Goal: Task Accomplishment & Management: Complete application form

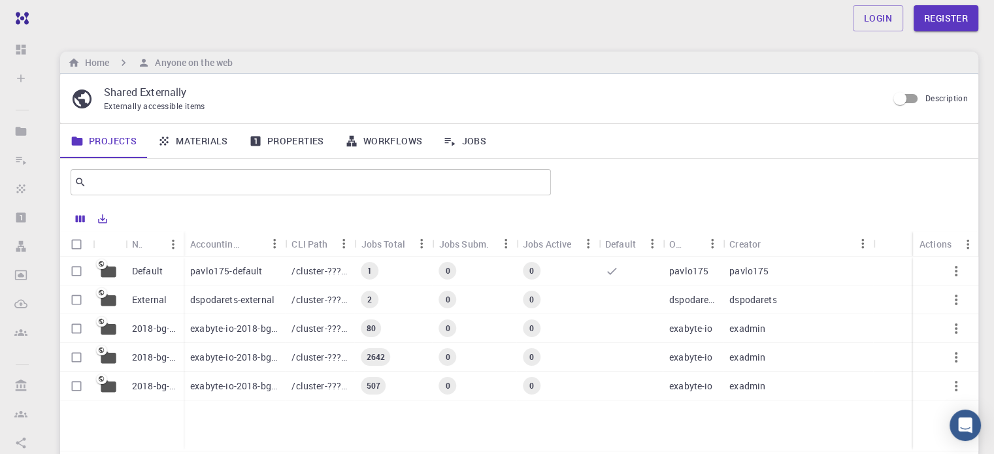
click at [218, 143] on link "Materials" at bounding box center [193, 141] width 92 height 34
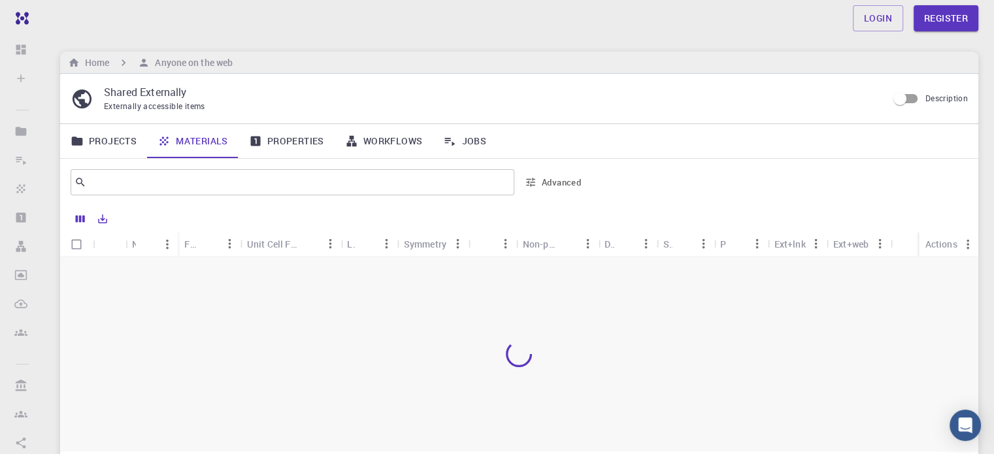
scroll to position [65, 0]
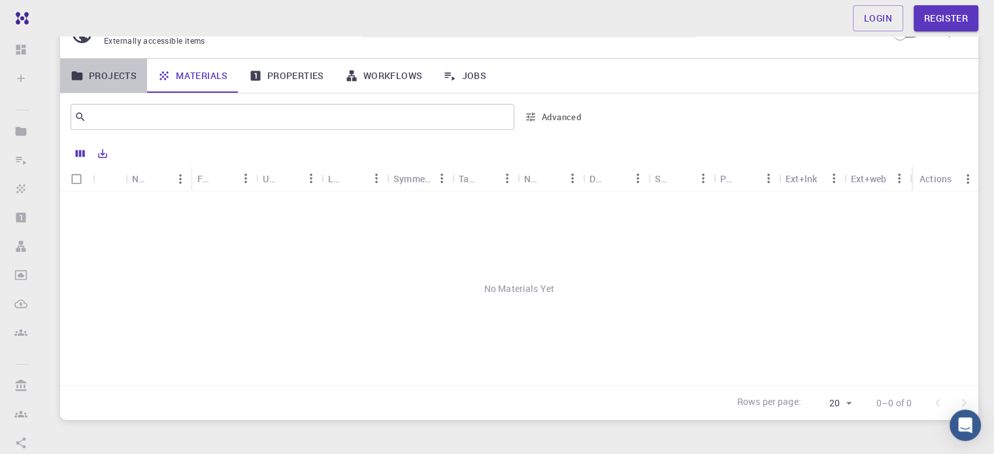
click at [99, 84] on link "Projects" at bounding box center [103, 76] width 87 height 34
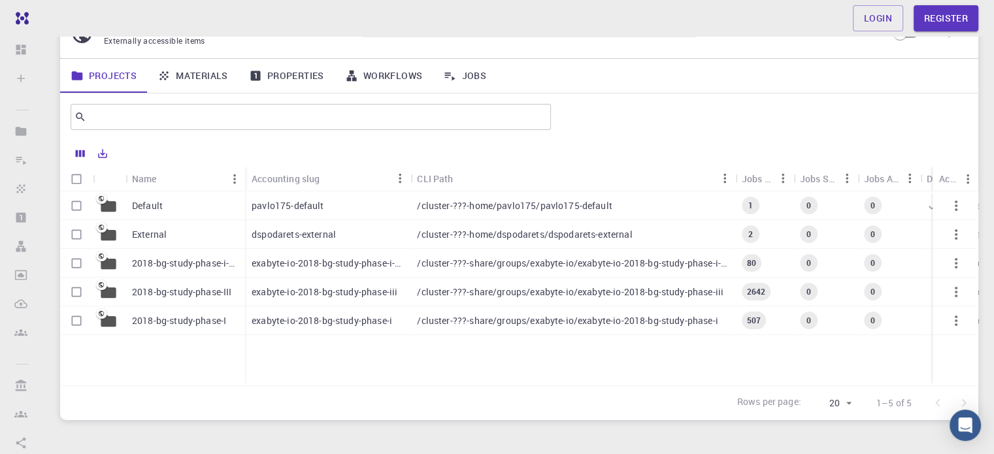
click at [189, 290] on p "2018-bg-study-phase-III" at bounding box center [181, 292] width 99 height 13
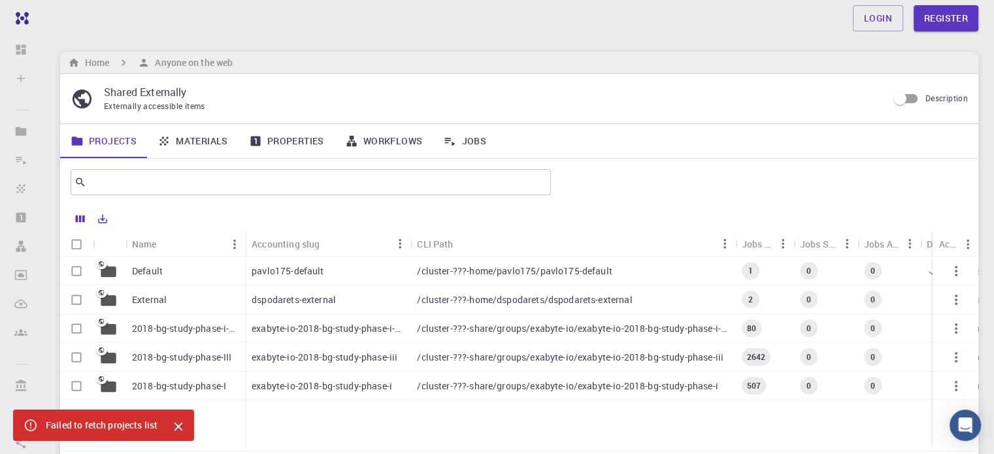
click at [205, 294] on div "External" at bounding box center [186, 300] width 120 height 29
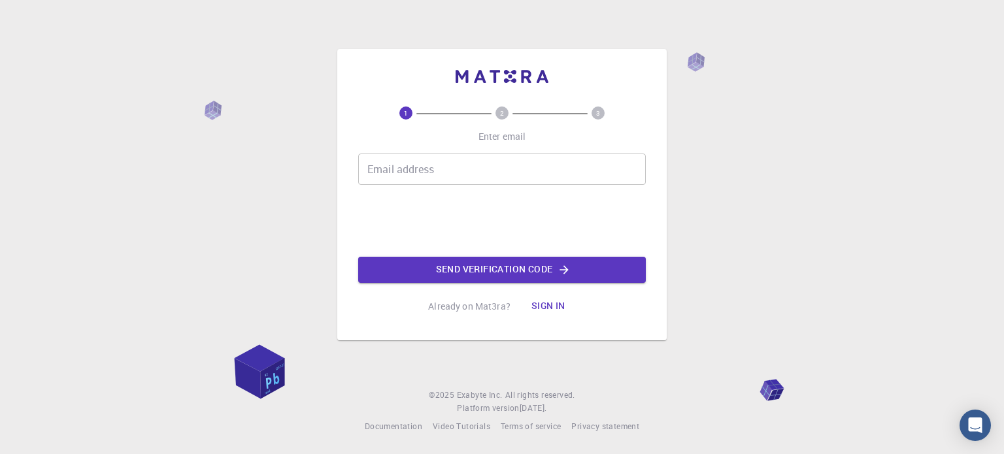
click at [509, 177] on input "Email address" at bounding box center [502, 169] width 288 height 31
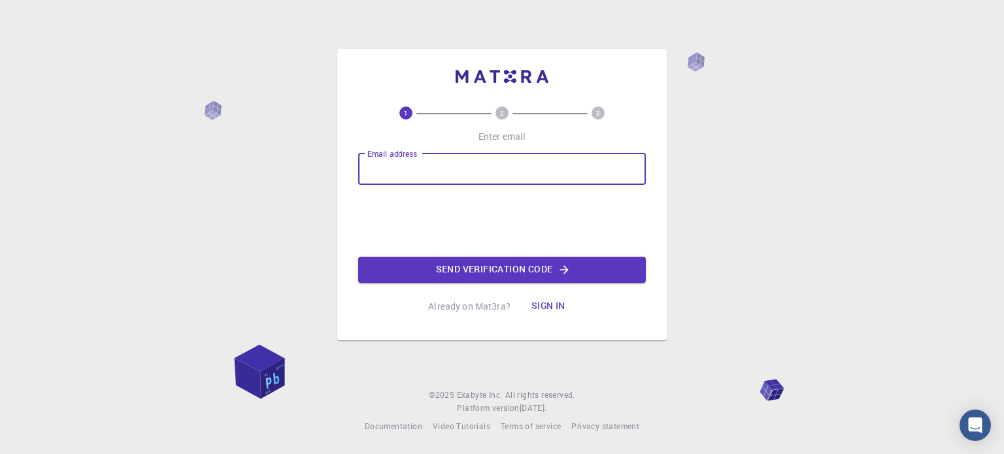
type input "[EMAIL_ADDRESS][PERSON_NAME][DOMAIN_NAME]"
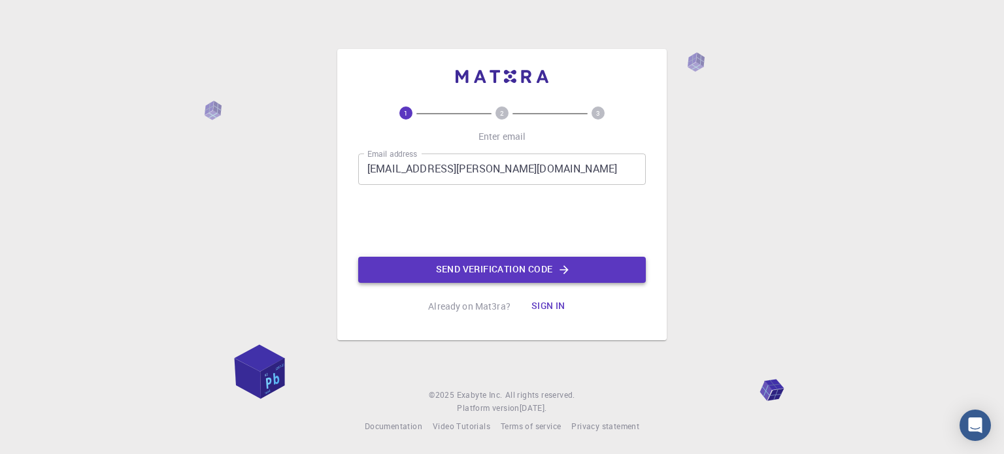
click at [493, 266] on button "Send verification code" at bounding box center [502, 270] width 288 height 26
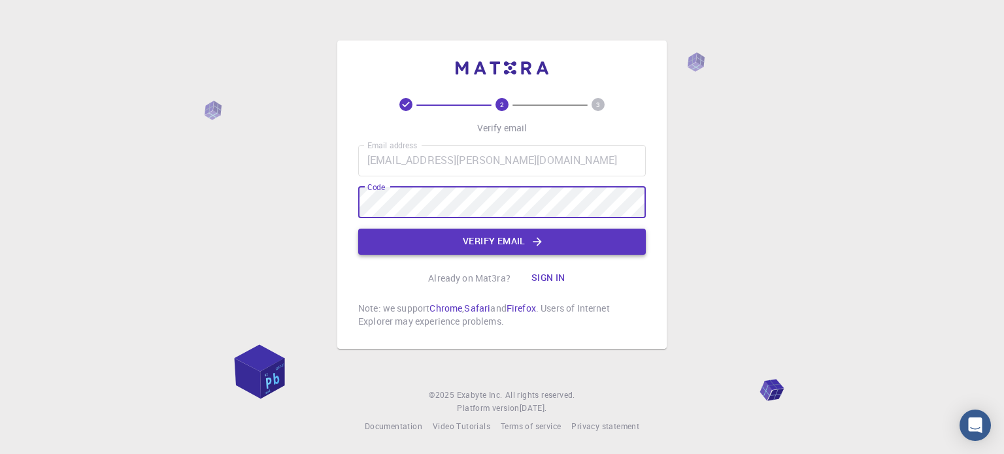
click at [552, 235] on button "Verify email" at bounding box center [502, 242] width 288 height 26
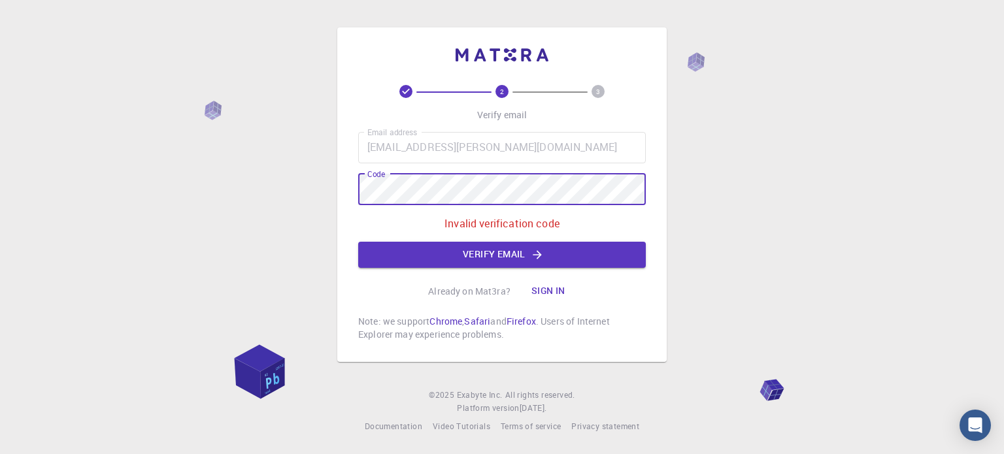
click at [291, 188] on div "2 3 Verify email Email address arian.espinosa@ciqa.edu.mx Email address Code Co…" at bounding box center [502, 227] width 1004 height 454
click at [531, 259] on icon "button" at bounding box center [537, 254] width 13 height 13
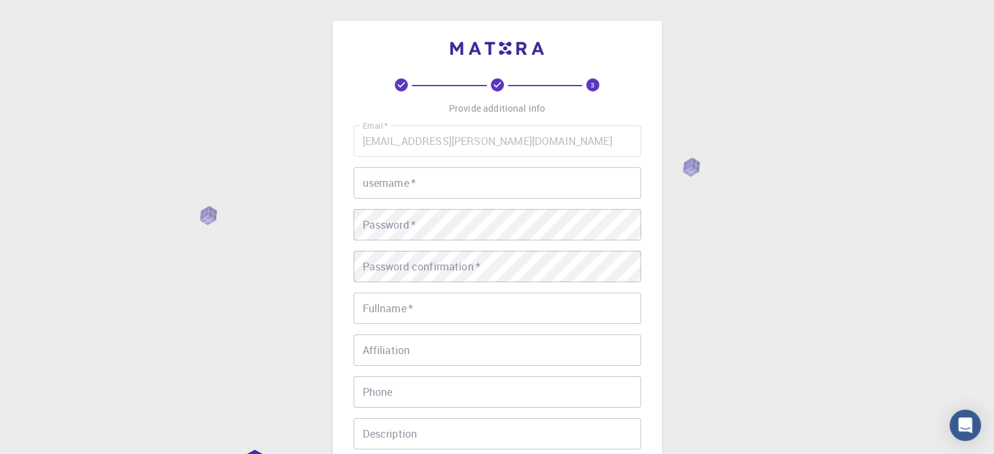
click at [577, 188] on input "username   *" at bounding box center [498, 182] width 288 height 31
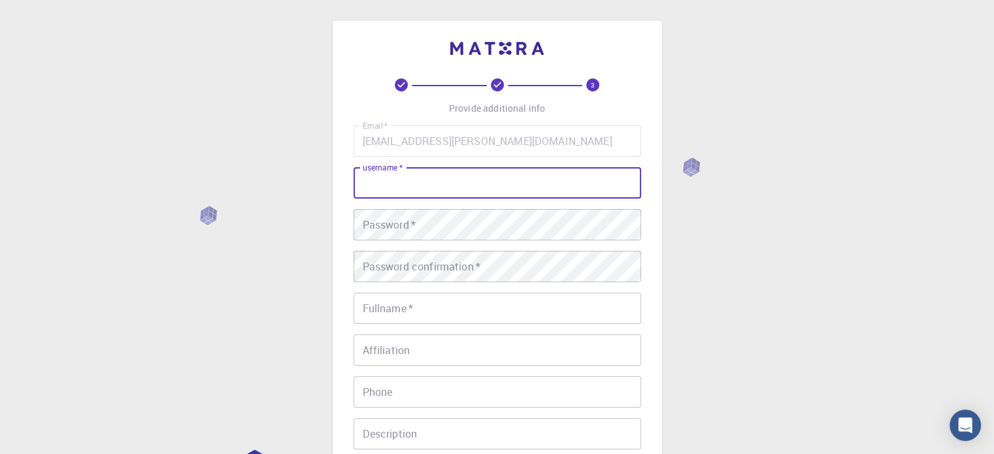
type input "a"
type input "Arian"
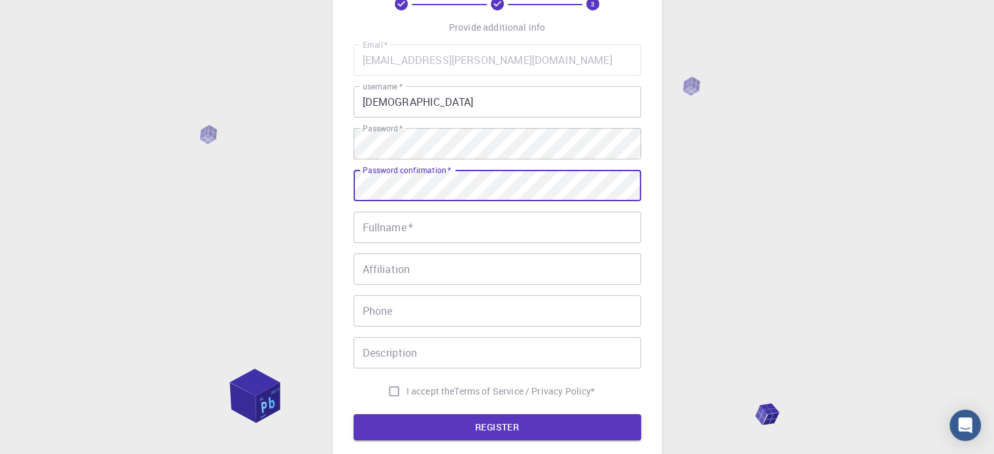
scroll to position [131, 0]
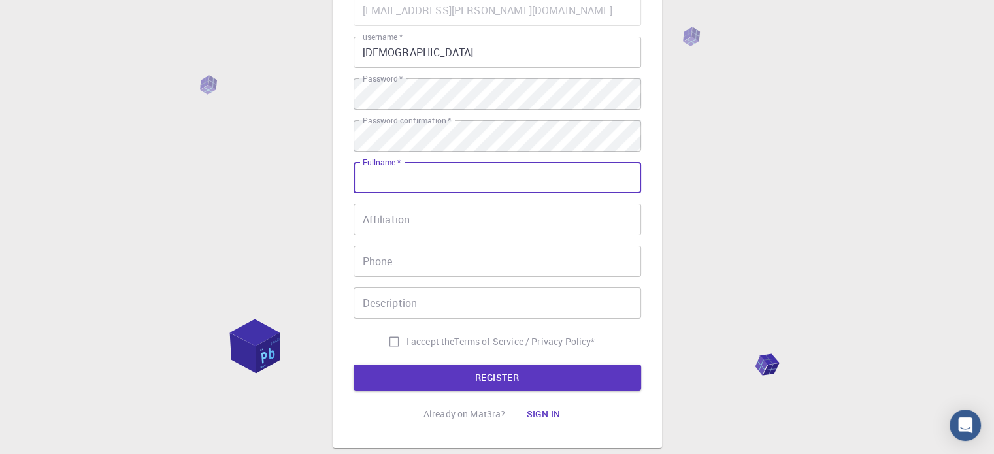
click at [382, 185] on input "Fullname   *" at bounding box center [498, 177] width 288 height 31
type input "Arián Espinosa Roa"
type input "8127657210"
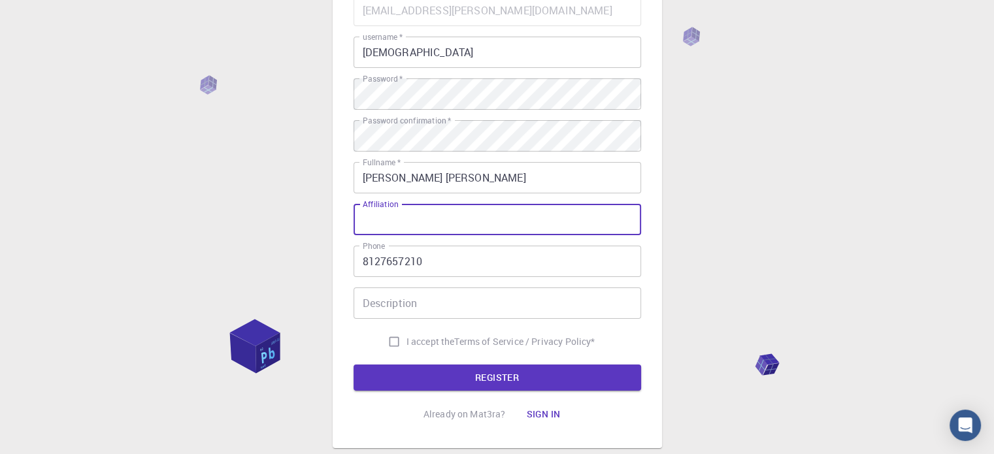
click at [418, 218] on input "Affiliation" at bounding box center [498, 219] width 288 height 31
type input "-"
type input "CIQA MTY Mx"
click at [430, 293] on input "Description" at bounding box center [498, 303] width 288 height 31
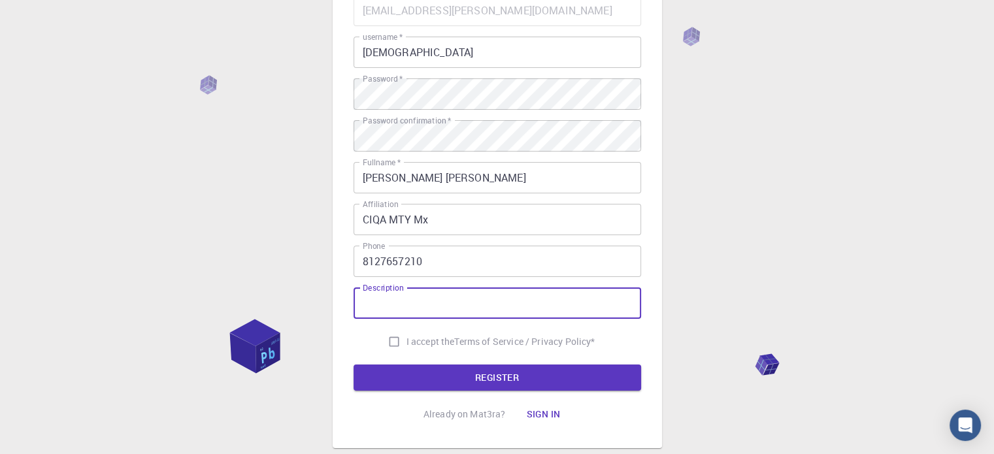
click at [395, 333] on input "I accept the Terms of Service / Privacy Policy *" at bounding box center [394, 341] width 25 height 25
checkbox input "true"
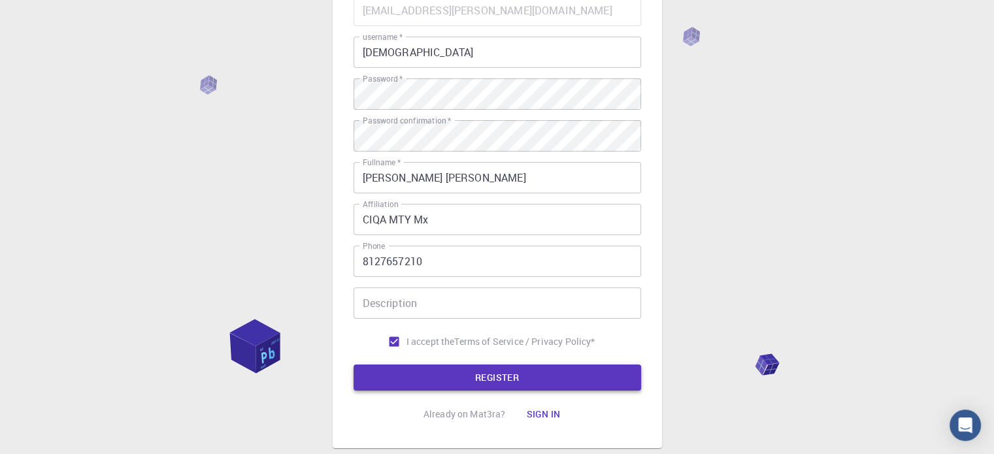
click at [524, 378] on button "REGISTER" at bounding box center [498, 378] width 288 height 26
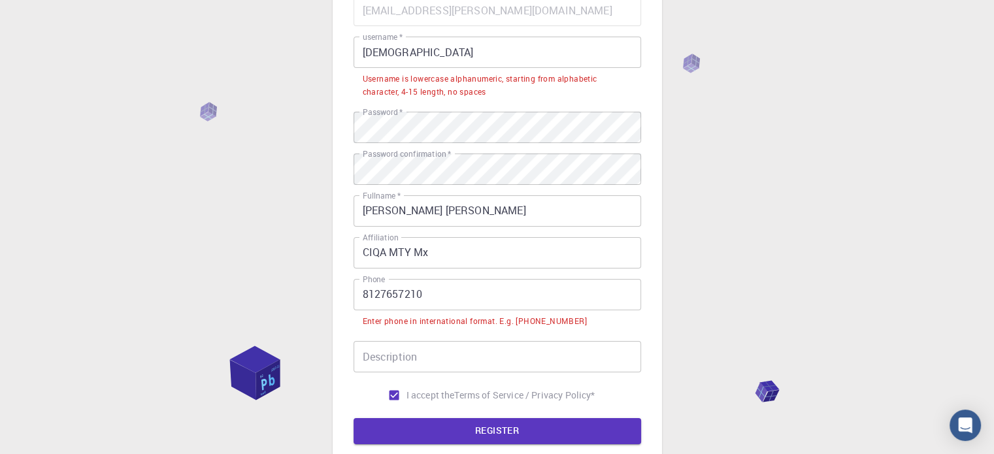
click at [434, 58] on input "Arian" at bounding box center [498, 52] width 288 height 31
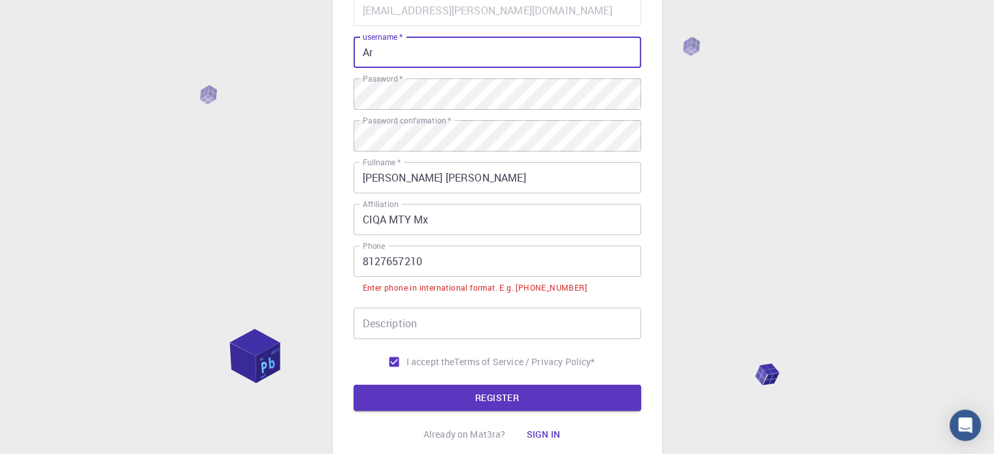
type input "A"
type input "arian.espinosa"
click at [362, 263] on input "8127657210" at bounding box center [498, 261] width 288 height 31
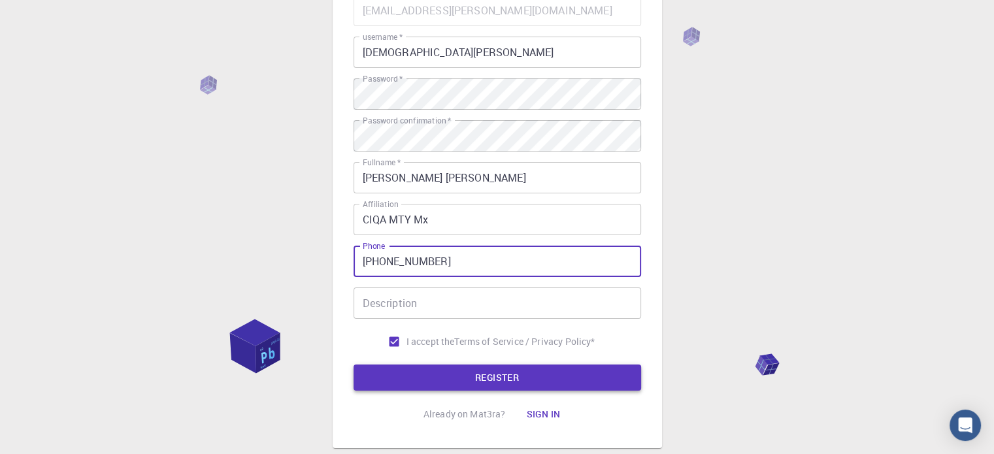
type input "+528127657210"
click at [453, 371] on button "REGISTER" at bounding box center [498, 378] width 288 height 26
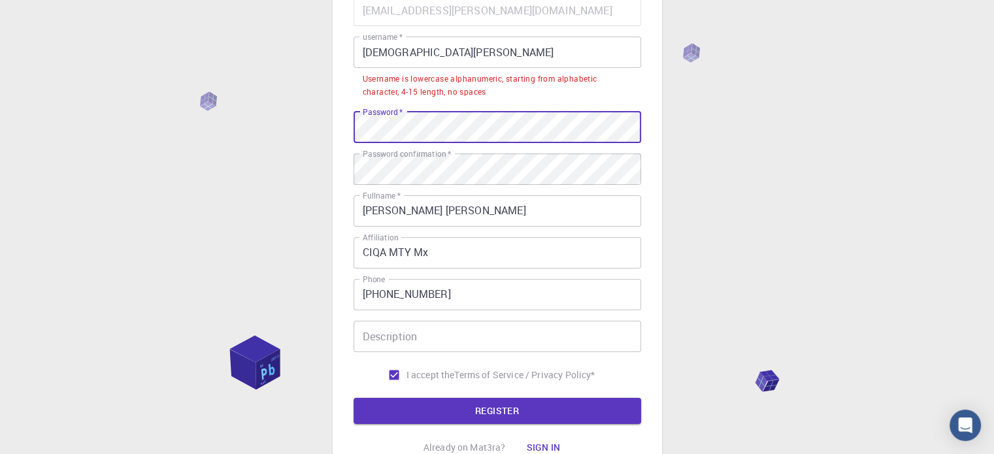
click at [348, 137] on div "3 Provide additional info Email   * arian.espinosa@ciqa.edu.mx Email   * userna…" at bounding box center [497, 186] width 329 height 592
click at [333, 111] on div "3 Provide additional info Email   * arian.espinosa@ciqa.edu.mx Email   * userna…" at bounding box center [497, 186] width 329 height 592
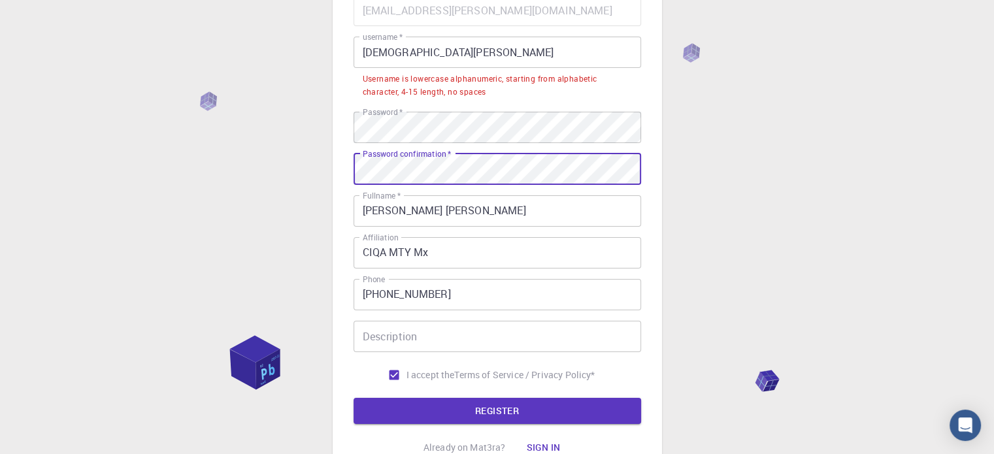
click at [333, 177] on div "3 Provide additional info Email   * arian.espinosa@ciqa.edu.mx Email   * userna…" at bounding box center [497, 186] width 329 height 592
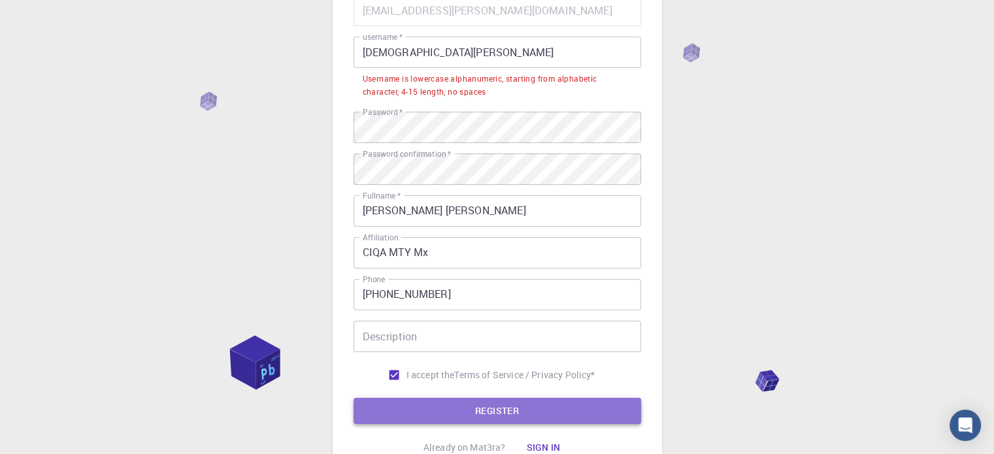
click at [516, 415] on button "REGISTER" at bounding box center [498, 411] width 288 height 26
click at [541, 407] on button "REGISTER" at bounding box center [498, 411] width 288 height 26
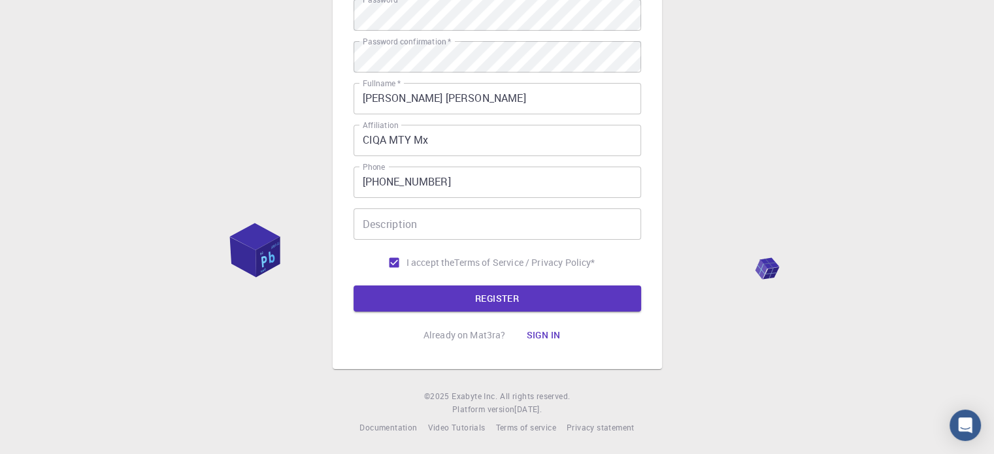
scroll to position [244, 0]
click at [437, 297] on button "REGISTER" at bounding box center [498, 298] width 288 height 26
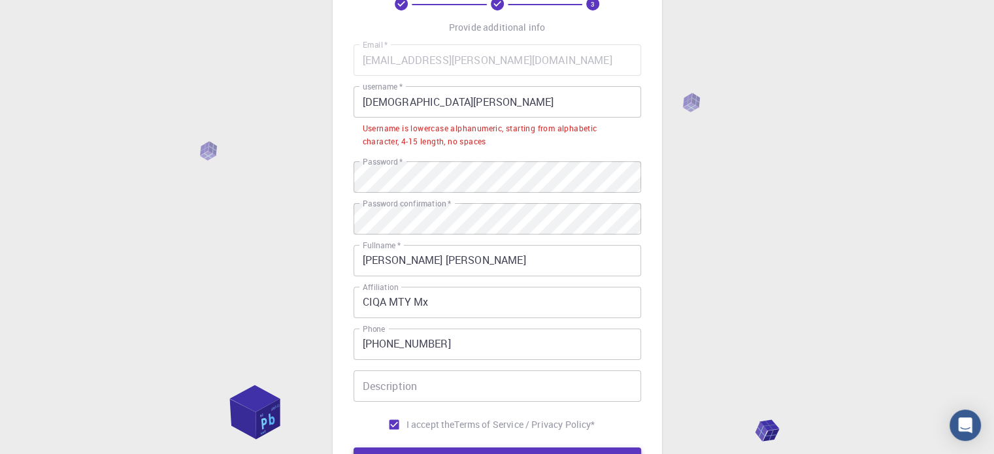
scroll to position [48, 0]
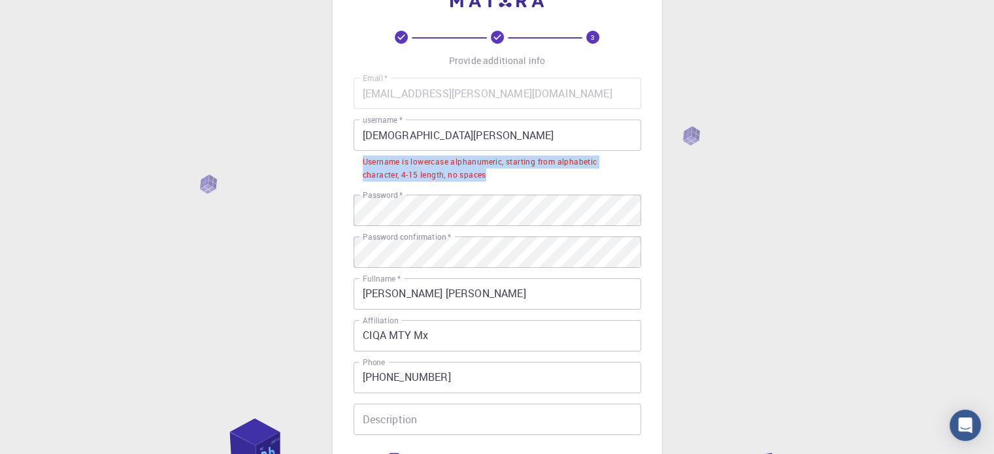
drag, startPoint x: 492, startPoint y: 178, endPoint x: 353, endPoint y: 163, distance: 140.0
click at [354, 163] on li "Username is lowercase alphanumeric, starting from alphabetic character, 4-15 le…" at bounding box center [498, 167] width 288 height 33
copy div "Username is lowercase alphanumeric, starting from alphabetic character, 4-15 le…"
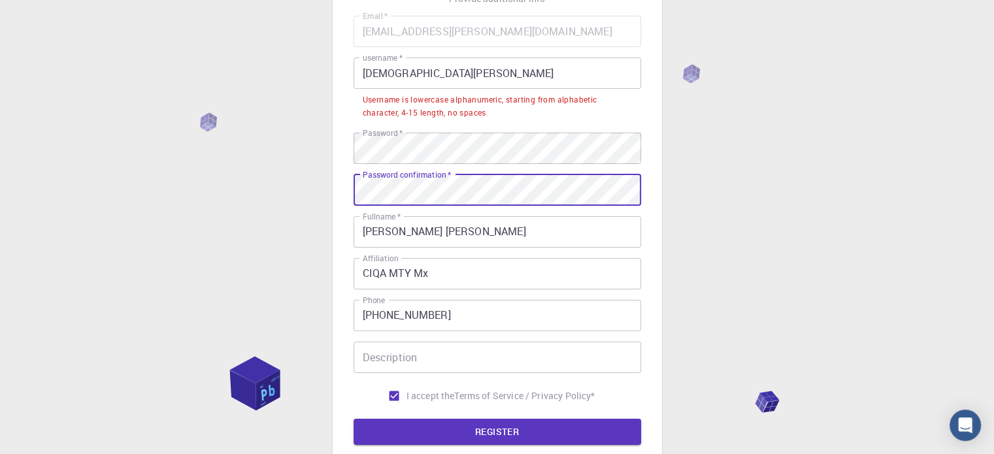
scroll to position [178, 0]
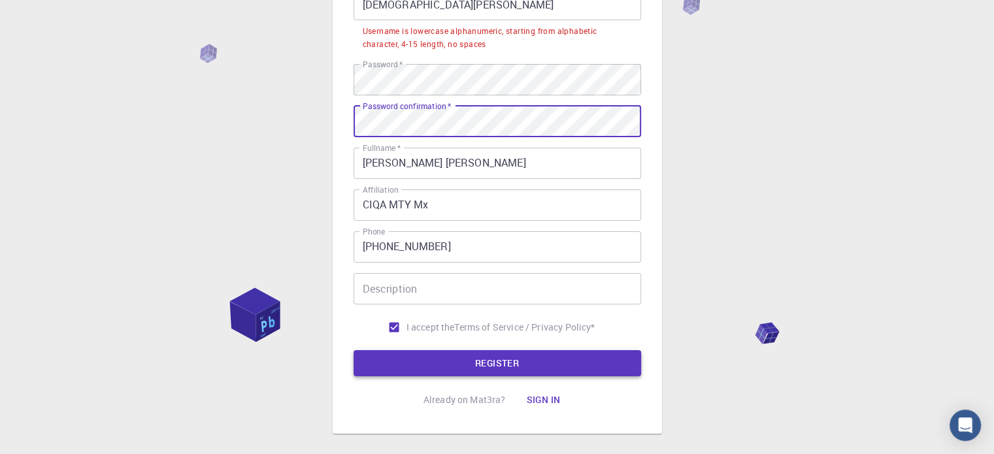
click at [541, 370] on button "REGISTER" at bounding box center [498, 363] width 288 height 26
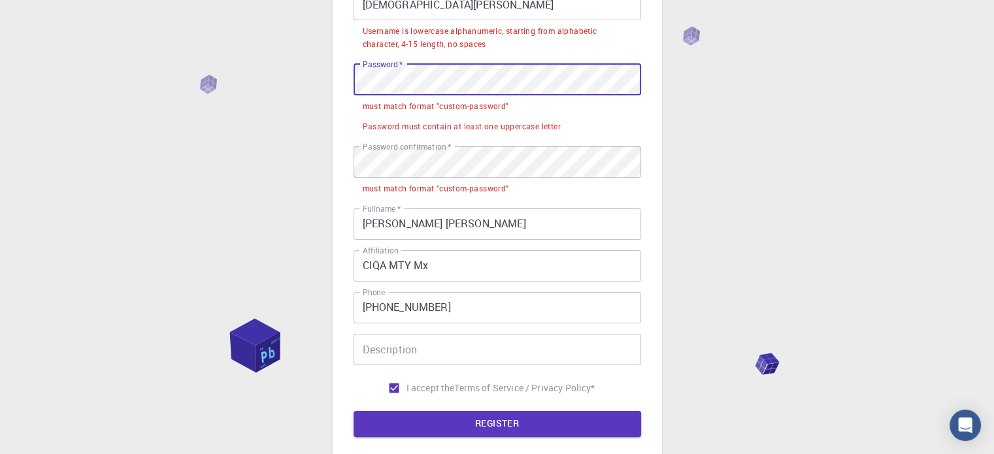
click at [350, 73] on div "3 Provide additional info Email   * arian.espinosa@ciqa.edu.mx Email   * userna…" at bounding box center [497, 168] width 329 height 652
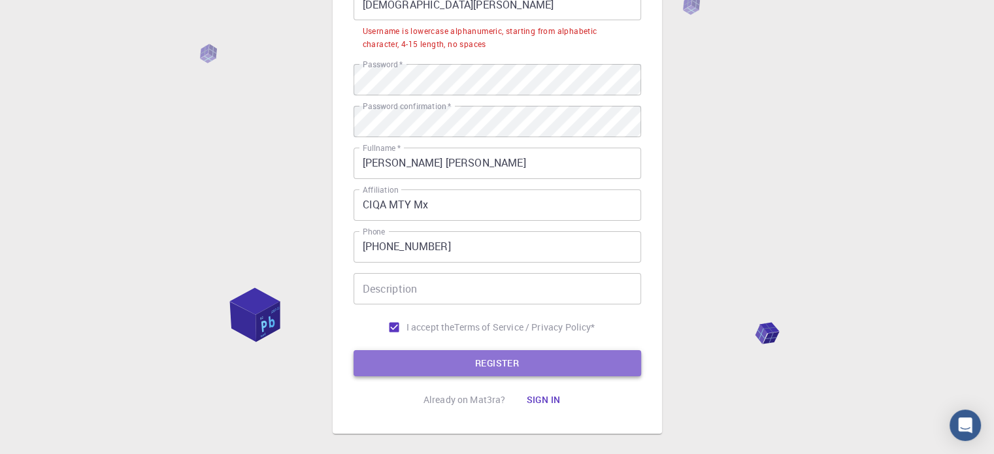
click at [465, 360] on button "REGISTER" at bounding box center [498, 363] width 288 height 26
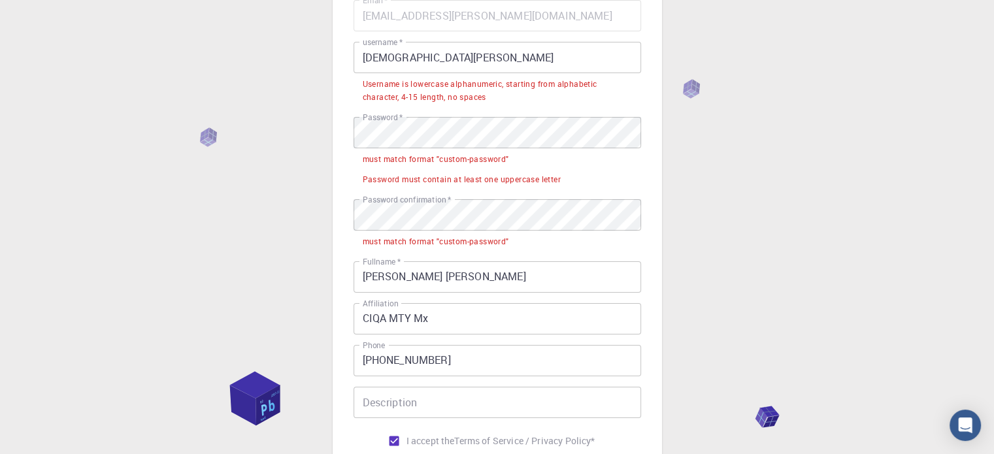
scroll to position [48, 0]
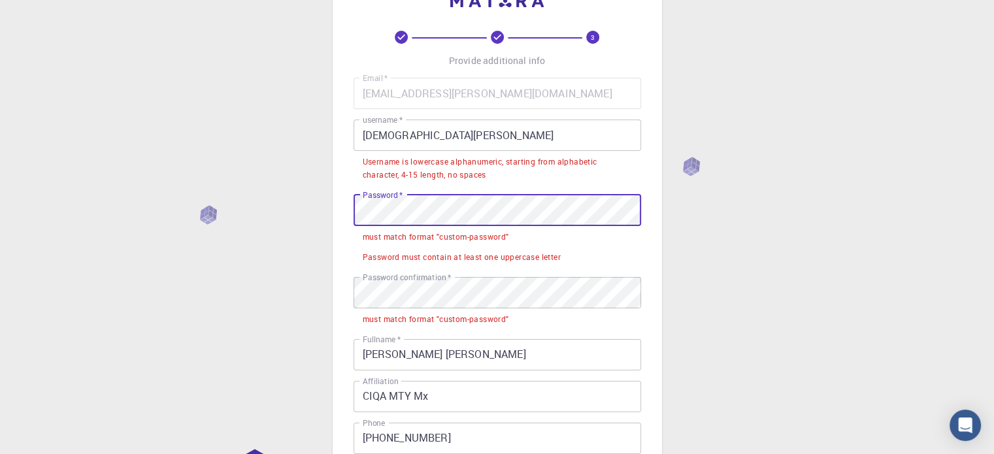
click at [343, 212] on div "3 Provide additional info Email   * arian.espinosa@ciqa.edu.mx Email   * userna…" at bounding box center [497, 299] width 329 height 652
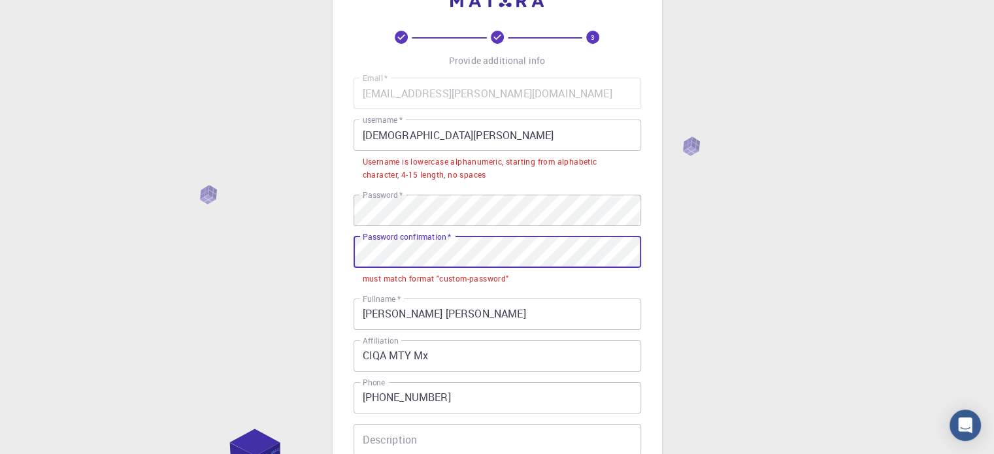
click at [318, 256] on div "3 Provide additional info Email   * arian.espinosa@ciqa.edu.mx Email   * userna…" at bounding box center [497, 311] width 994 height 718
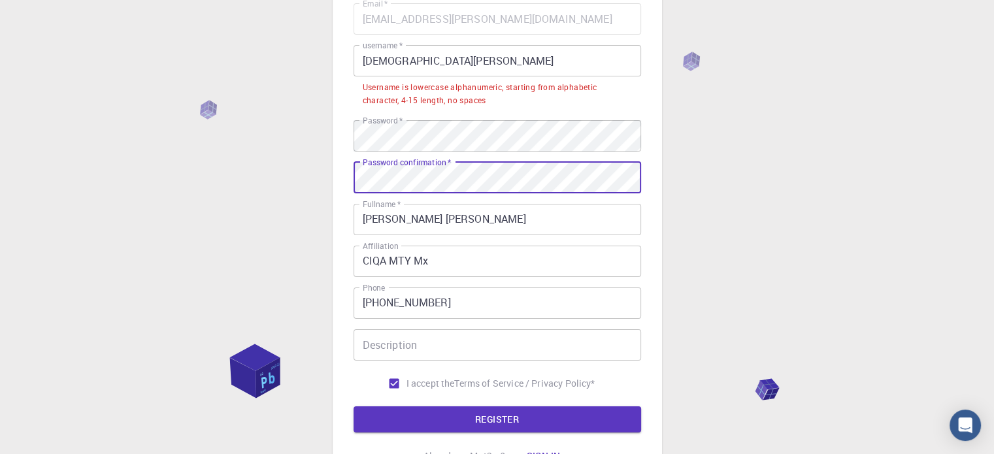
scroll to position [244, 0]
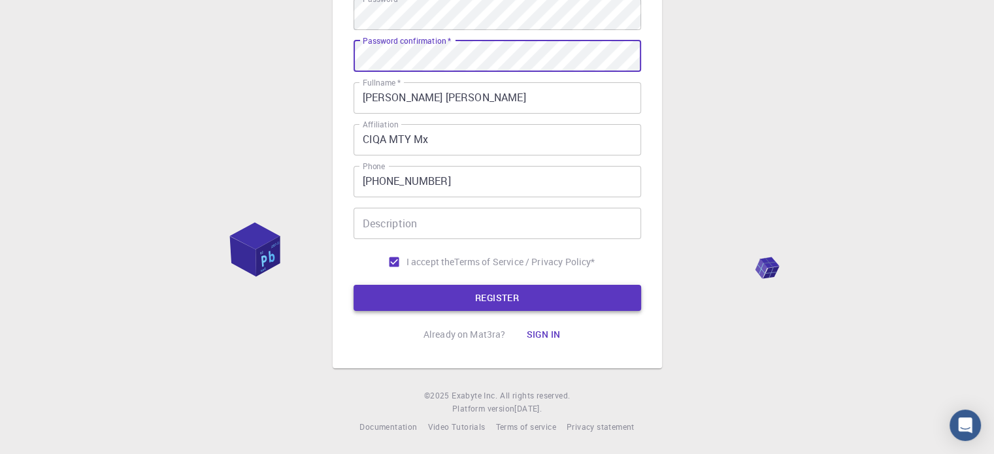
click at [468, 302] on button "REGISTER" at bounding box center [498, 298] width 288 height 26
click at [411, 203] on div "Email   * arian.espinosa@ciqa.edu.mx Email   * username   * arian.espinosa user…" at bounding box center [498, 78] width 288 height 393
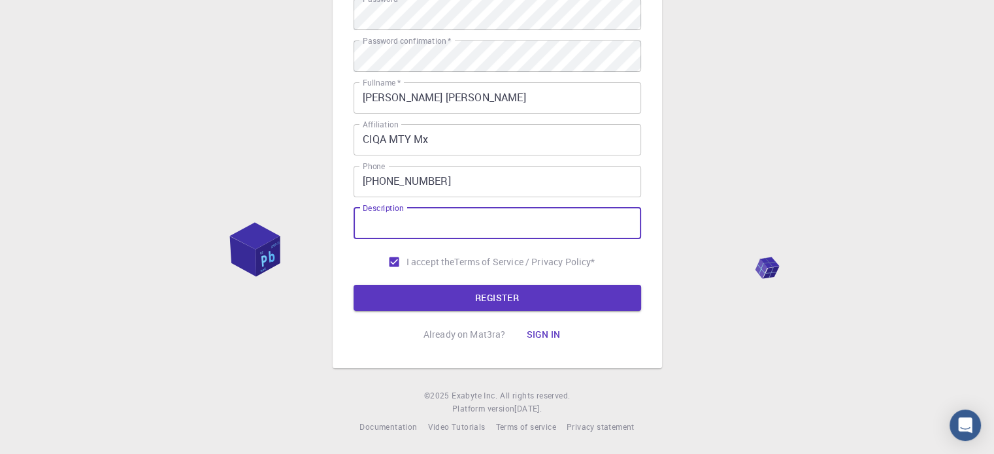
click at [417, 218] on input "Description" at bounding box center [498, 223] width 288 height 31
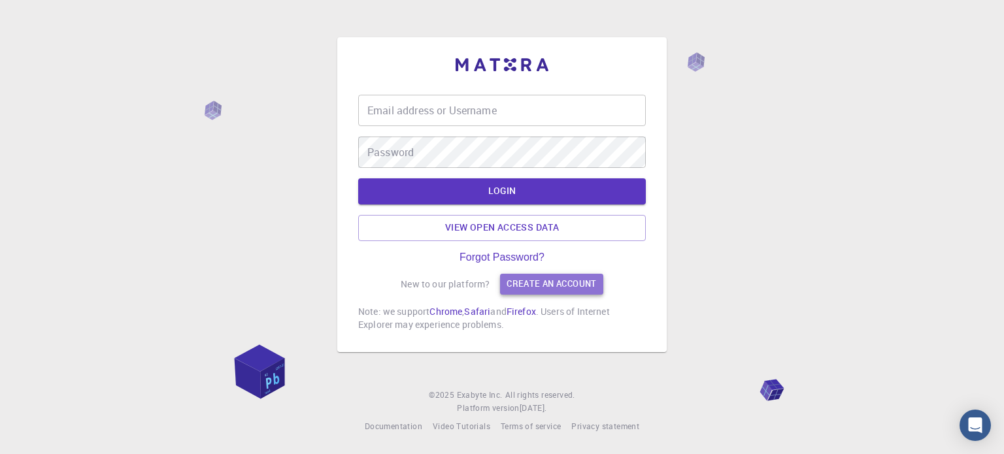
click at [588, 277] on link "Create an account" at bounding box center [551, 284] width 103 height 21
